Goal: Complete application form: Complete application form

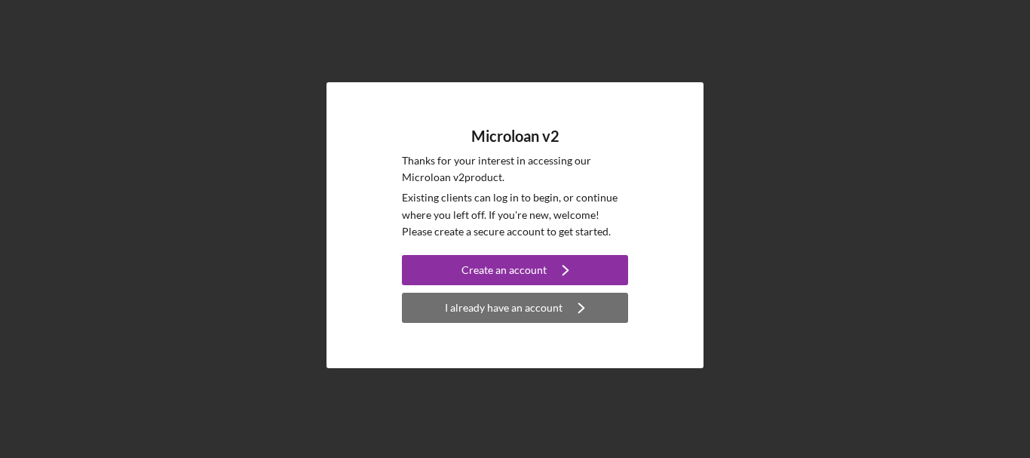
click at [507, 307] on div "I already have an account" at bounding box center [504, 308] width 118 height 30
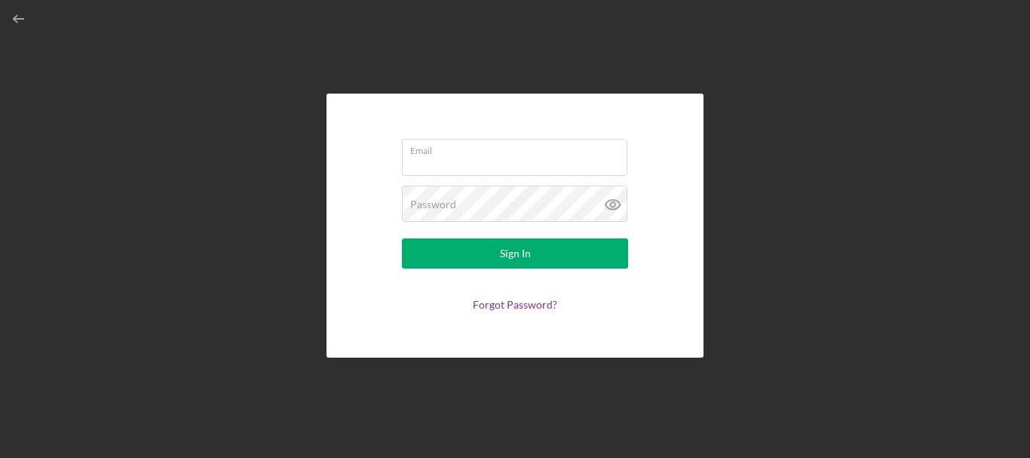
type input "[EMAIL_ADDRESS][DOMAIN_NAME]"
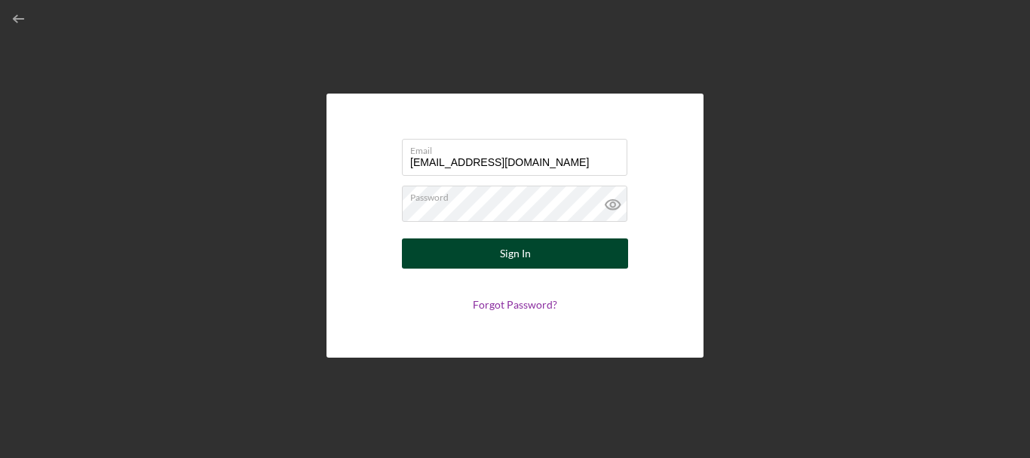
click at [492, 250] on button "Sign In" at bounding box center [515, 253] width 226 height 30
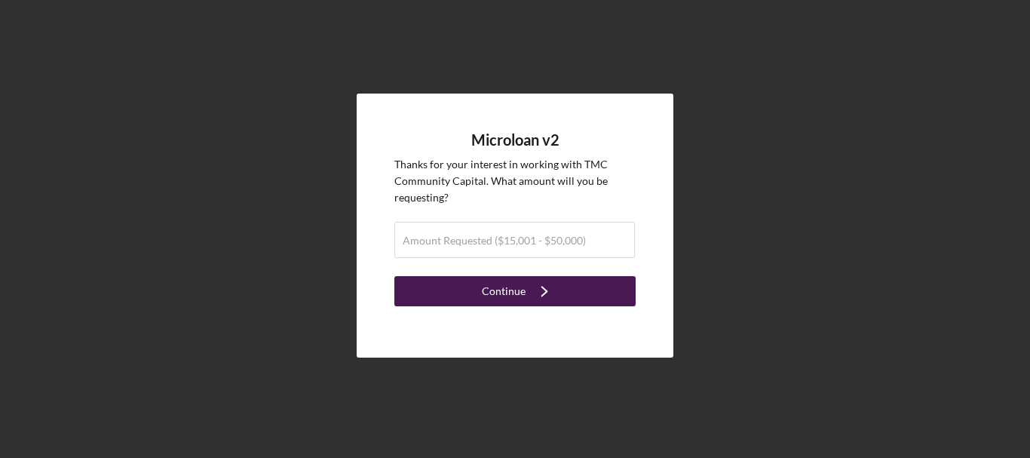
click at [562, 287] on button "Continue Icon/Navigate" at bounding box center [514, 291] width 241 height 30
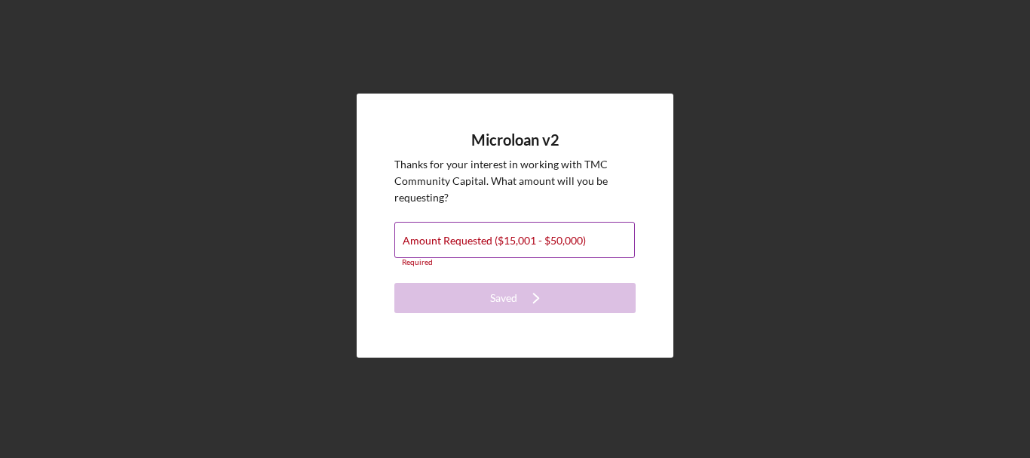
click at [559, 245] on label "Amount Requested ($15,001 - $50,000)" at bounding box center [494, 240] width 183 height 12
click at [559, 245] on input "Amount Requested ($15,001 - $50,000)" at bounding box center [514, 240] width 241 height 36
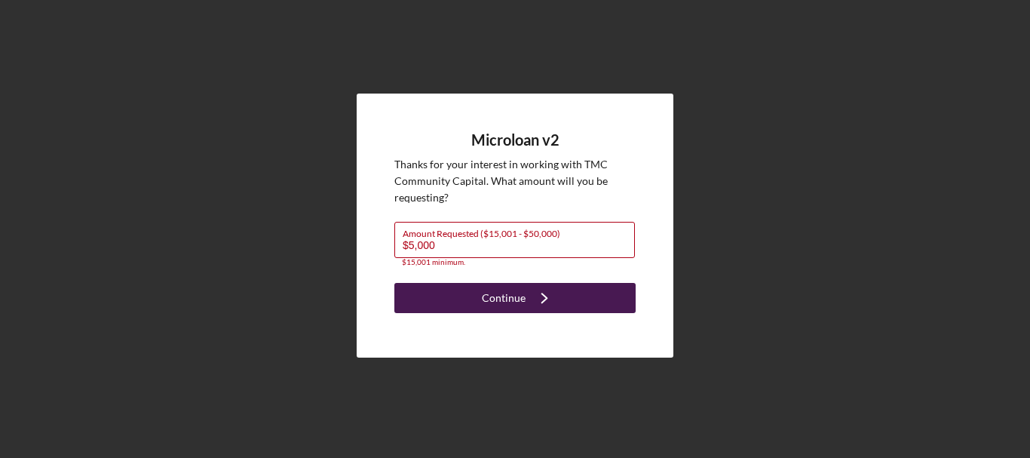
click at [549, 290] on icon "Icon/Navigate" at bounding box center [545, 298] width 38 height 38
click at [486, 289] on div "Continue" at bounding box center [504, 298] width 44 height 30
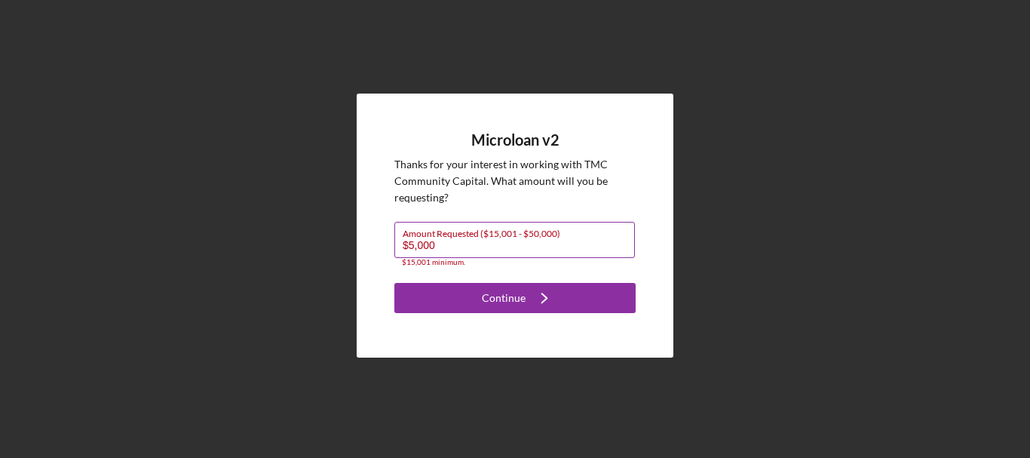
click at [458, 247] on input "$5,000" at bounding box center [514, 240] width 241 height 36
type input "$5"
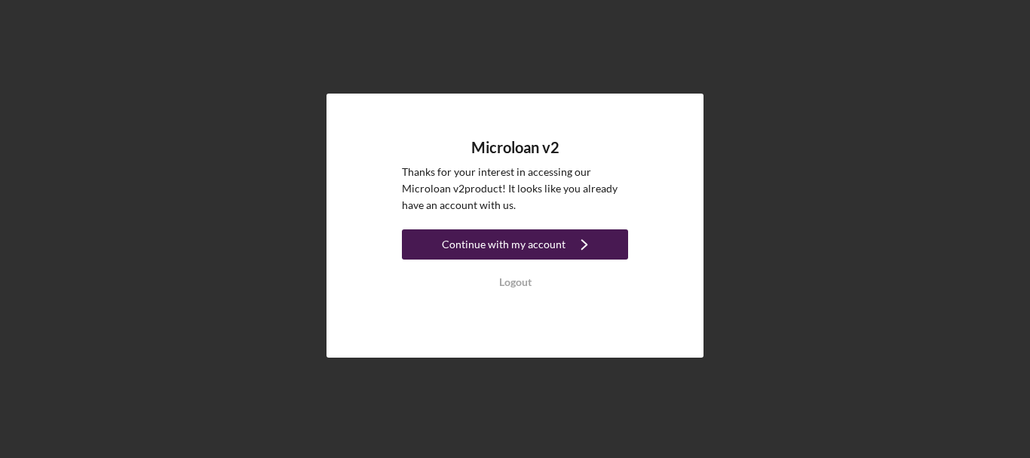
click at [528, 244] on div "Continue with my account" at bounding box center [504, 244] width 124 height 30
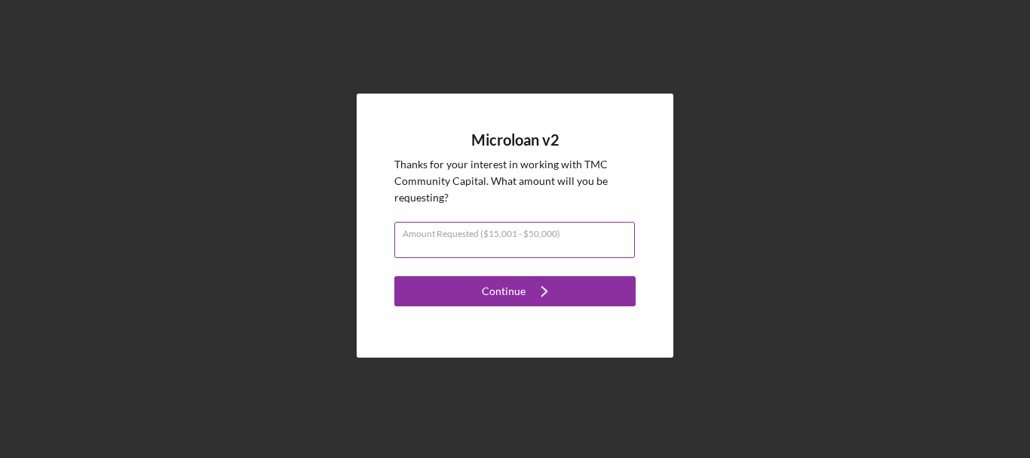
click at [541, 231] on div "Amount Requested ($15,001 - $50,000)" at bounding box center [514, 241] width 241 height 38
type input "$40,000"
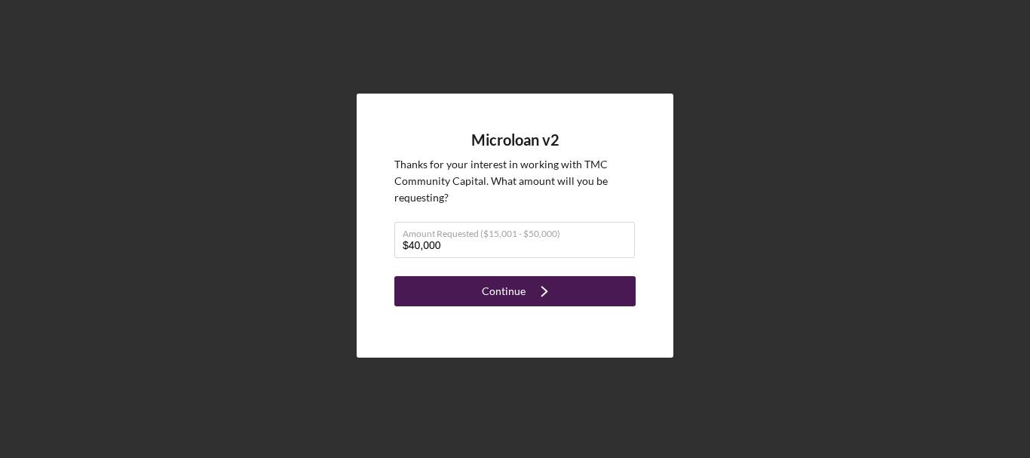
click at [529, 302] on icon "Icon/Navigate" at bounding box center [545, 291] width 38 height 38
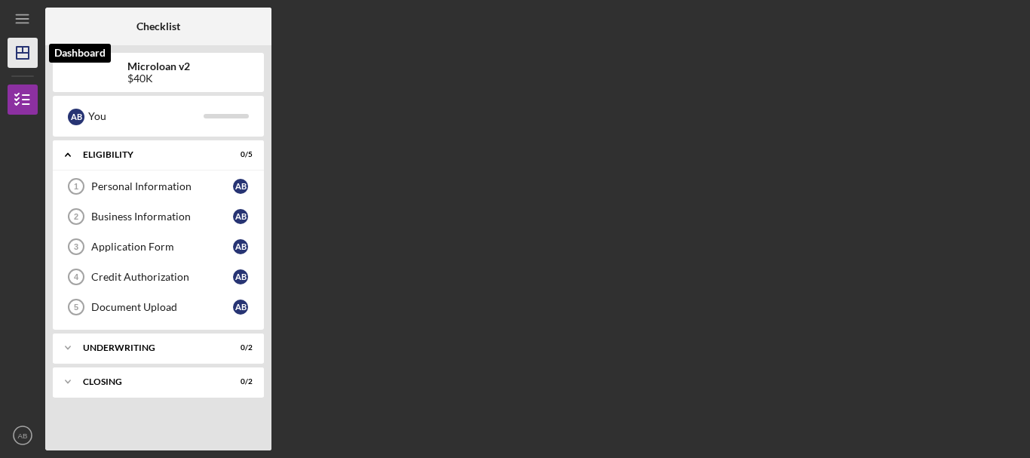
click at [17, 54] on polygon "button" at bounding box center [23, 53] width 12 height 12
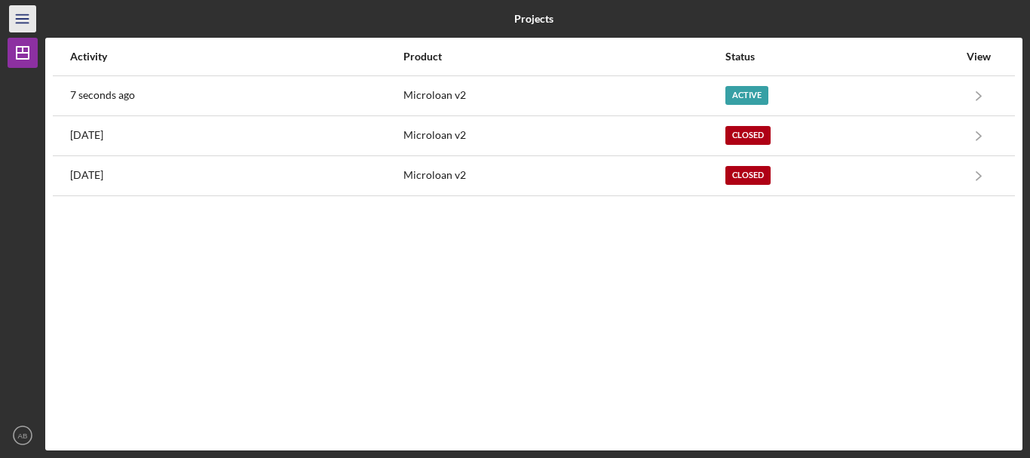
click at [20, 27] on icon "Icon/Menu" at bounding box center [23, 19] width 34 height 34
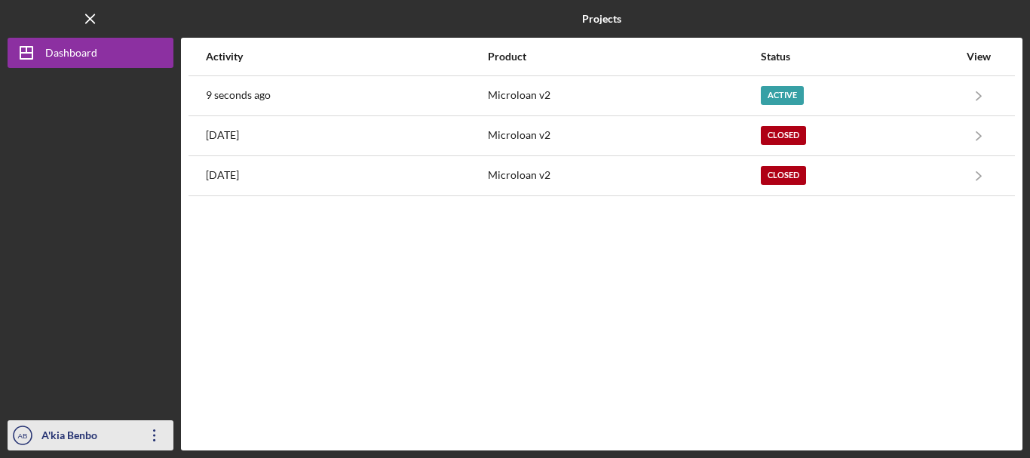
click at [158, 440] on icon "Icon/Overflow" at bounding box center [155, 435] width 38 height 38
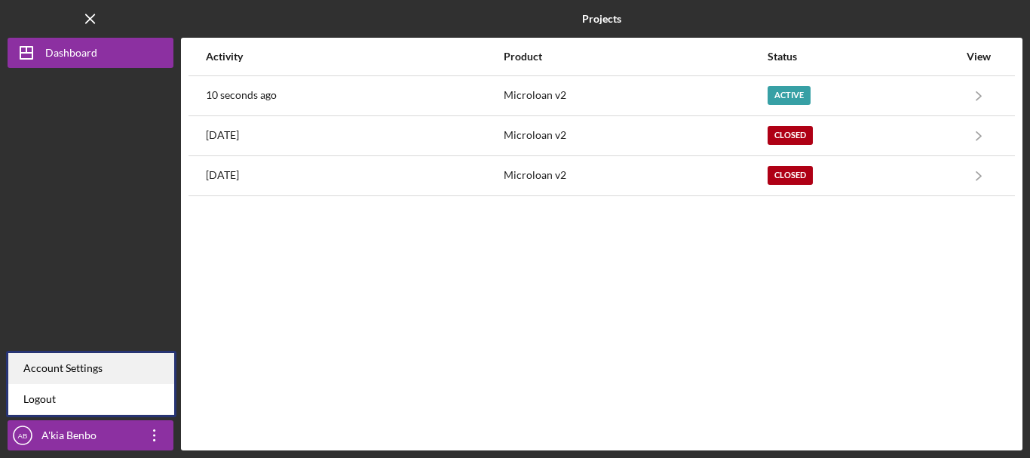
click at [135, 368] on div "Account Settings" at bounding box center [91, 368] width 166 height 31
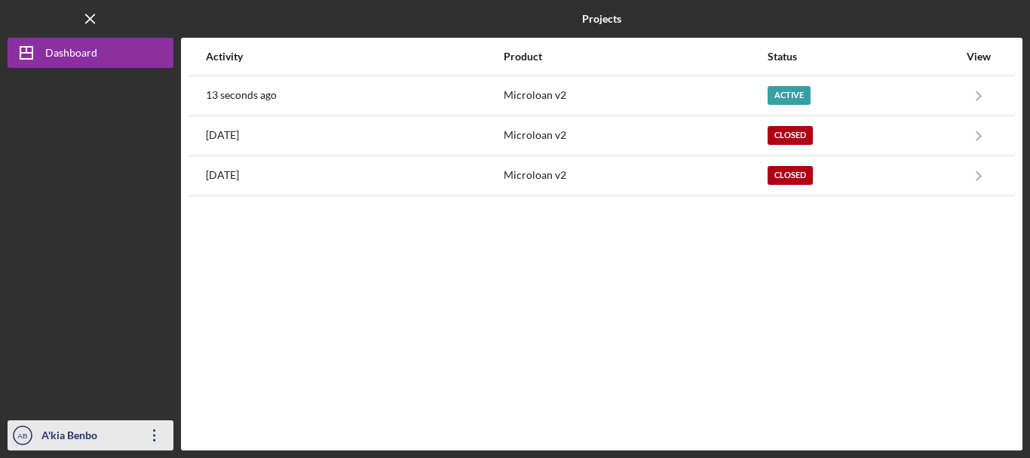
click at [149, 431] on icon "Icon/Overflow" at bounding box center [155, 435] width 38 height 38
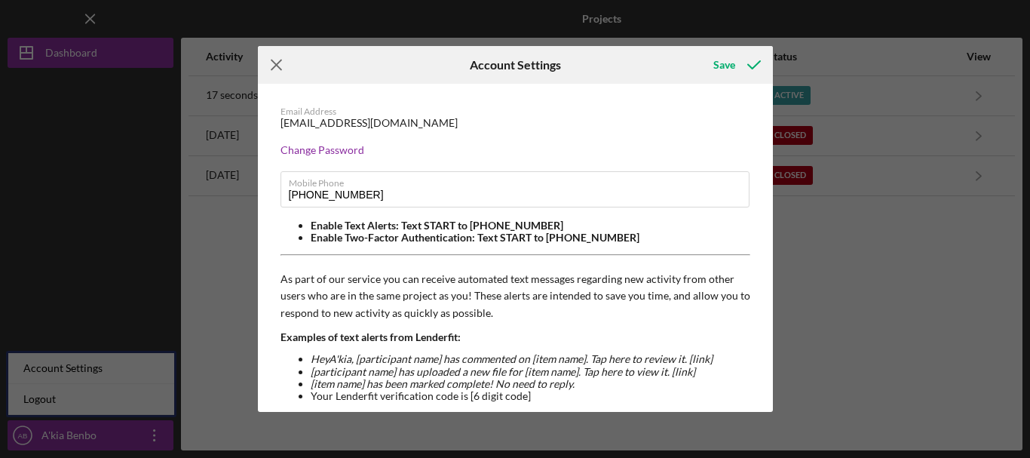
click at [275, 66] on line at bounding box center [276, 65] width 10 height 10
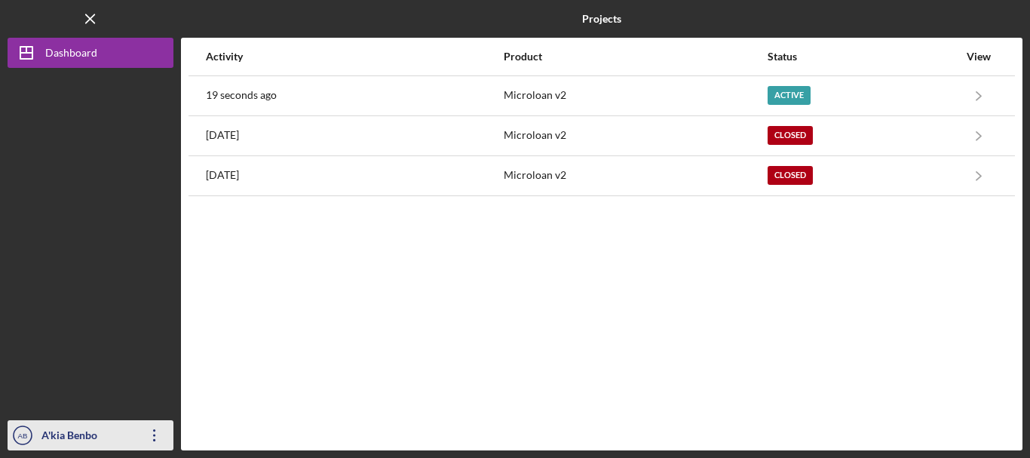
click at [69, 439] on div "A'kia Benbo" at bounding box center [87, 437] width 98 height 34
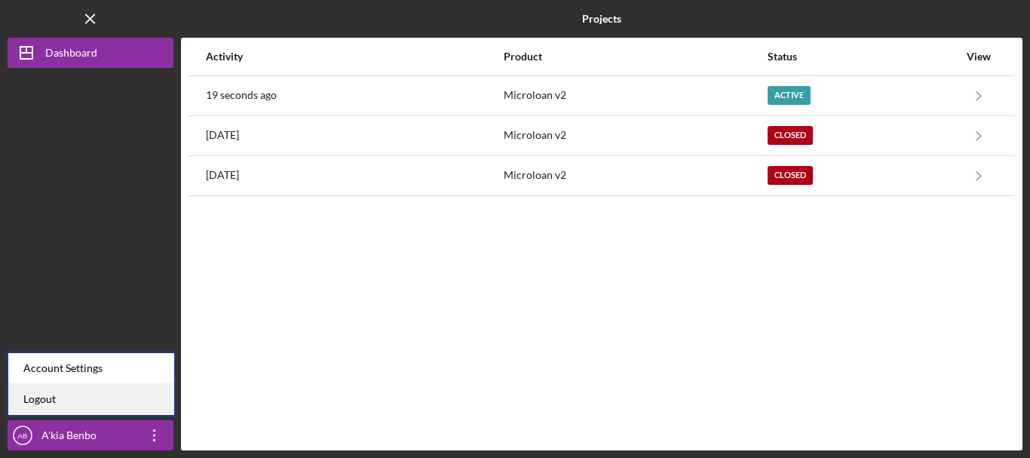
click at [77, 388] on link "Logout" at bounding box center [91, 399] width 166 height 31
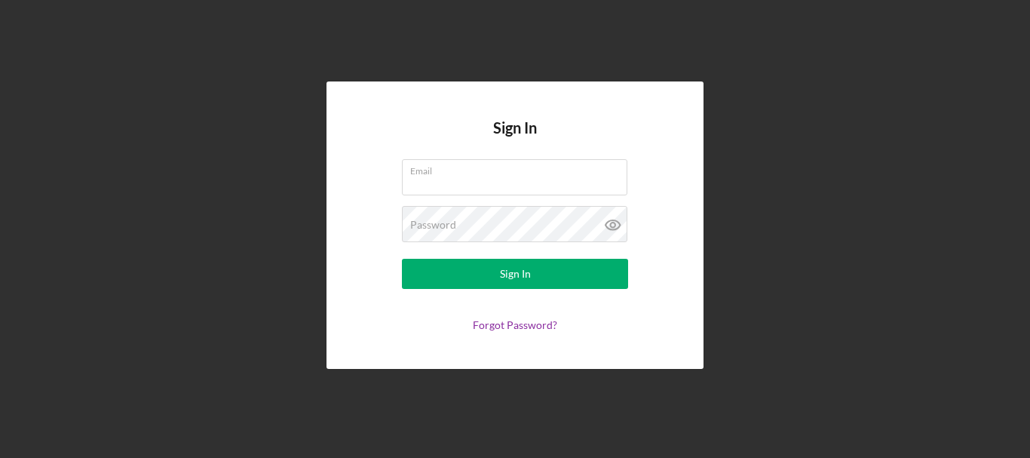
type input "[EMAIL_ADDRESS][DOMAIN_NAME]"
